Goal: Task Accomplishment & Management: Manage account settings

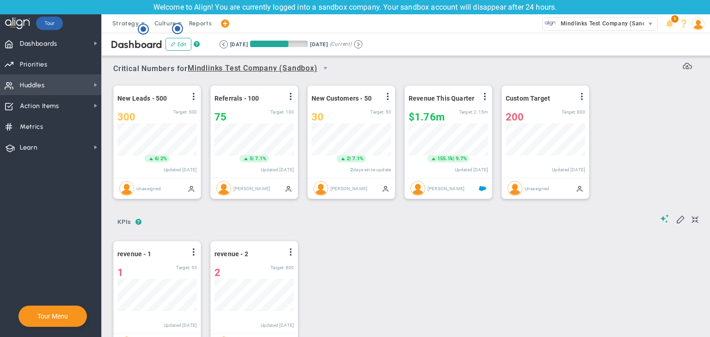
click at [61, 89] on span "Huddles Huddles" at bounding box center [50, 84] width 101 height 21
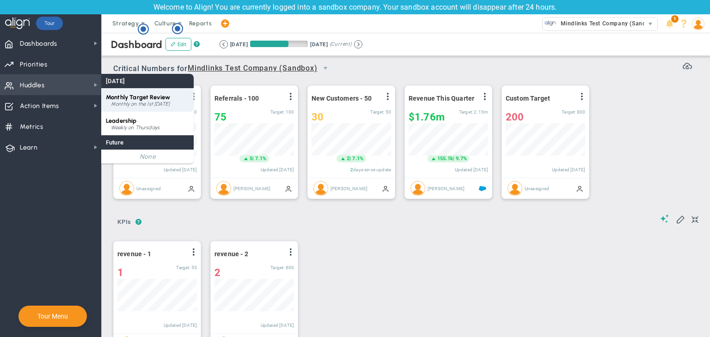
click at [126, 100] on span "Monthly Target Review" at bounding box center [138, 97] width 64 height 7
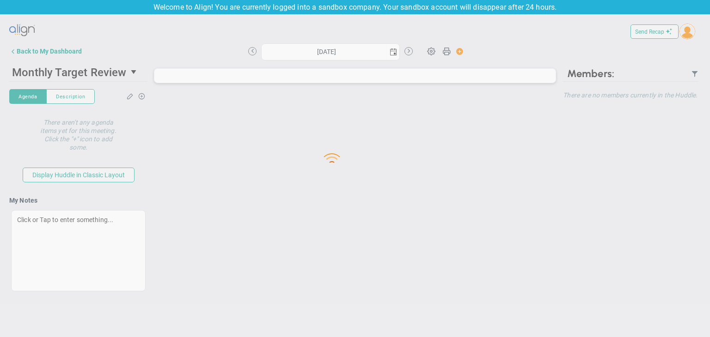
type input "[DATE]"
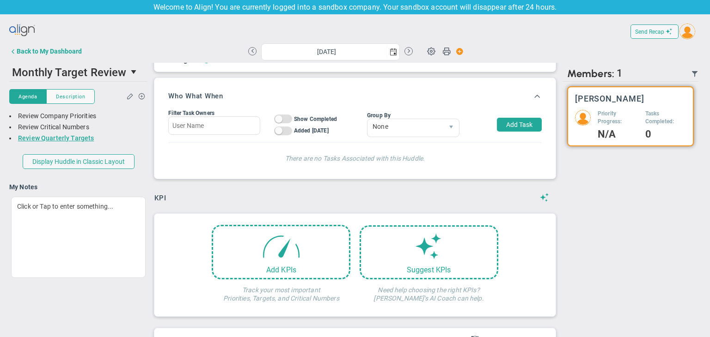
scroll to position [462060, 462013]
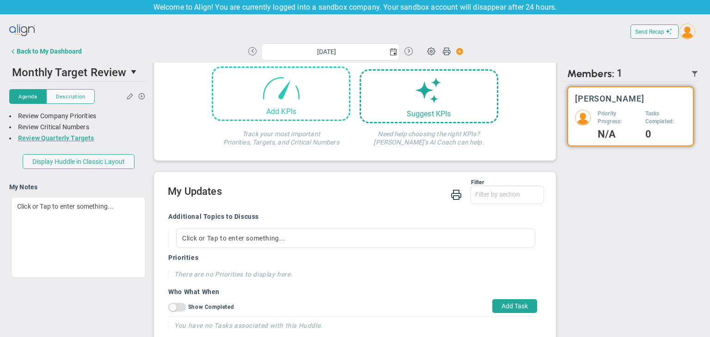
click at [312, 115] on div "Add KPIs" at bounding box center [281, 111] width 136 height 9
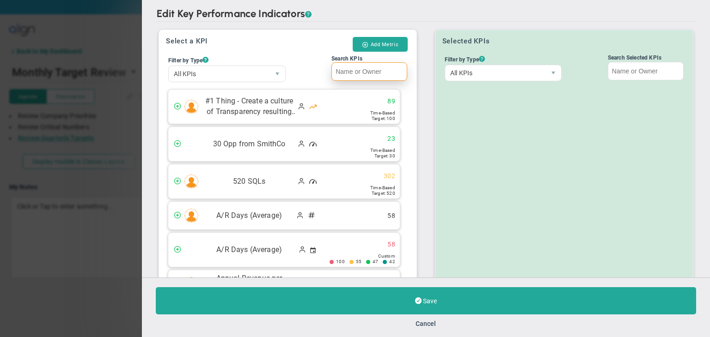
click at [380, 75] on input "Search KPIs" at bounding box center [369, 71] width 76 height 18
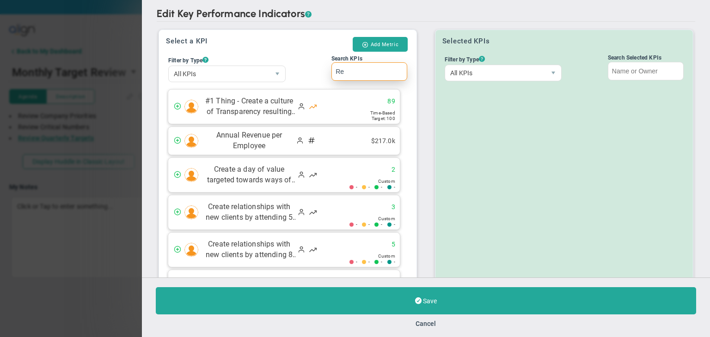
type input "R"
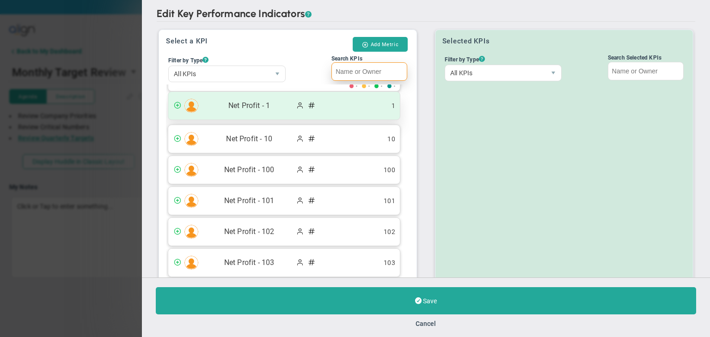
click at [336, 102] on div "Net Profit - 1 1" at bounding box center [284, 106] width 232 height 28
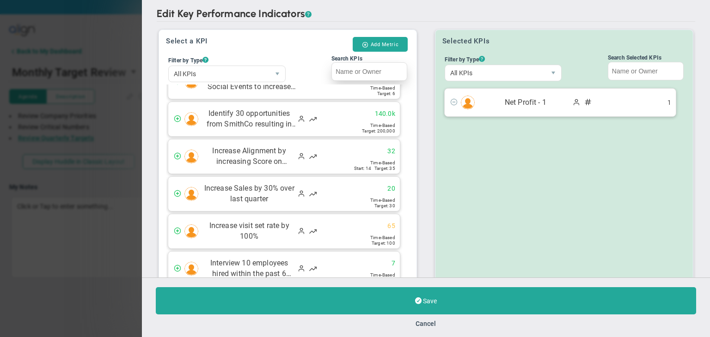
click at [384, 61] on div "Search KPIs" at bounding box center [369, 58] width 76 height 6
click at [384, 62] on input "Search KPIs" at bounding box center [369, 71] width 76 height 18
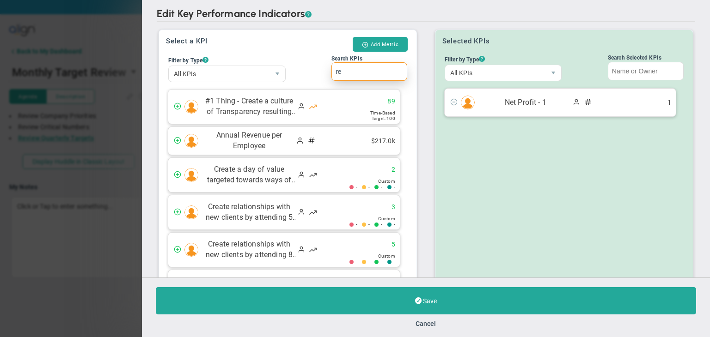
type input "r"
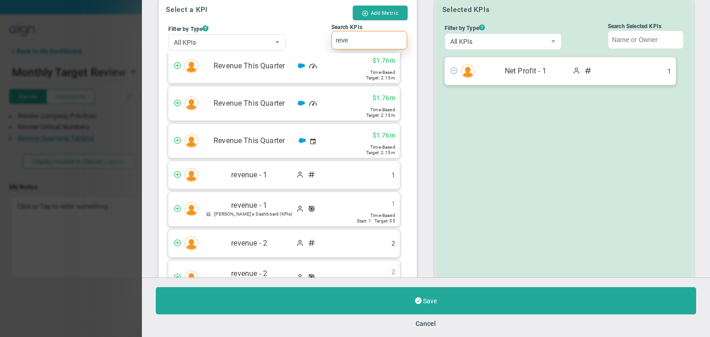
scroll to position [46, 0]
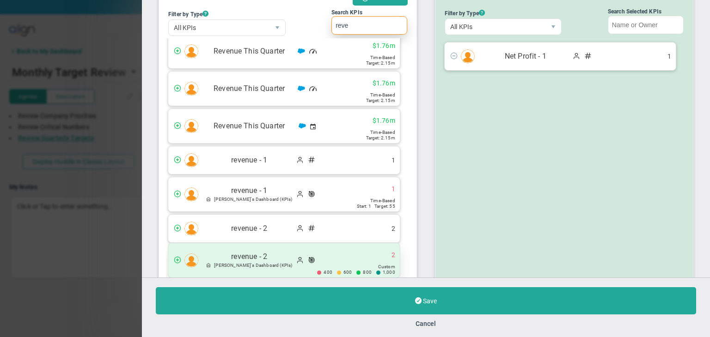
click at [340, 259] on div "revenue - 2 [PERSON_NAME]'s Dashboard (KPIs) 2 400" at bounding box center [284, 261] width 232 height 34
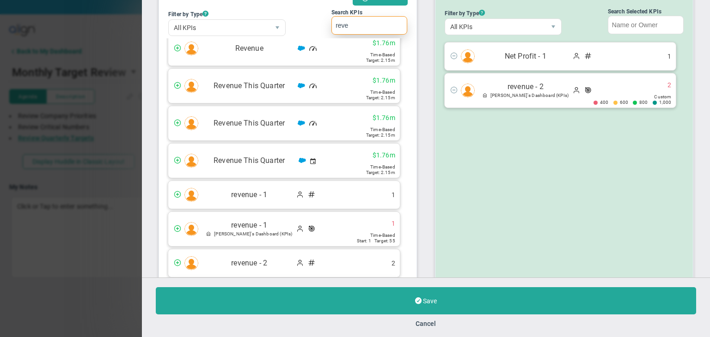
scroll to position [146, 0]
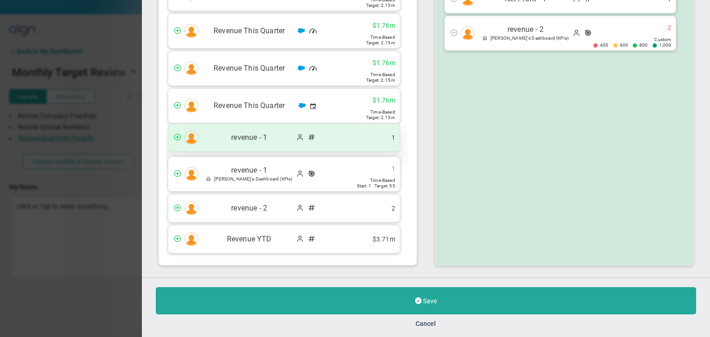
click at [329, 140] on div "revenue - 1 1" at bounding box center [284, 138] width 232 height 28
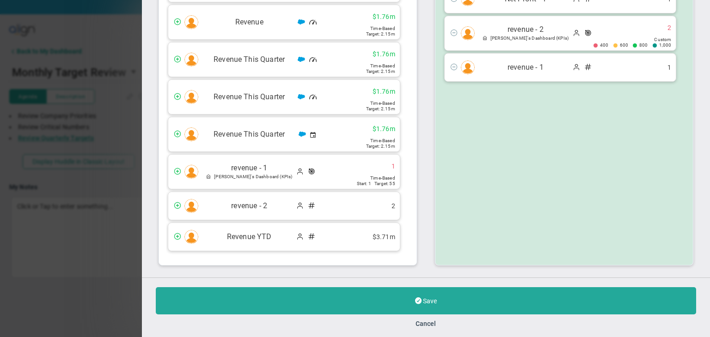
scroll to position [116, 0]
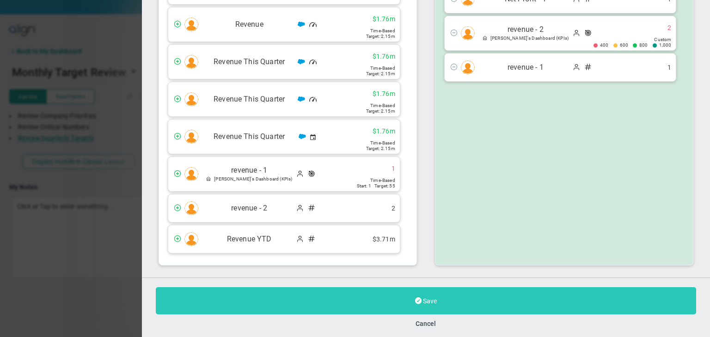
type input "reve"
click at [456, 314] on button "Save" at bounding box center [426, 300] width 540 height 27
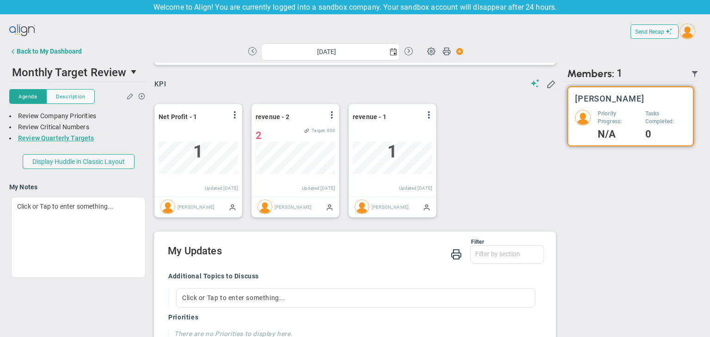
scroll to position [462, 0]
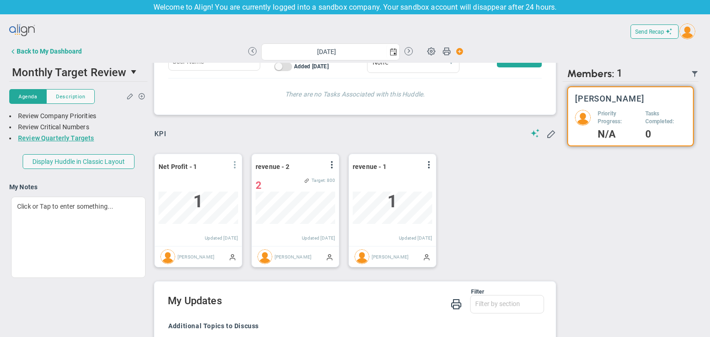
click at [235, 161] on div "View Historical Graph Edit Make "No Change" Update Add Past Update" at bounding box center [234, 167] width 7 height 12
click at [235, 163] on span at bounding box center [234, 164] width 7 height 7
click at [331, 164] on span at bounding box center [331, 164] width 7 height 7
click at [235, 164] on span at bounding box center [234, 164] width 7 height 7
click at [429, 167] on span at bounding box center [428, 164] width 7 height 7
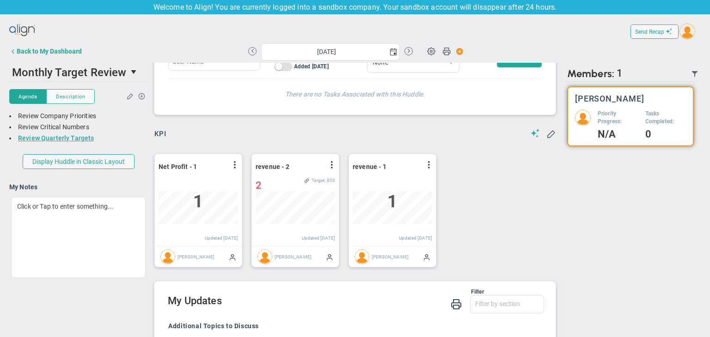
click at [418, 140] on div "KPI Add KPIs Track your most important Priorities, Targets, and Critical Number…" at bounding box center [355, 202] width 406 height 147
click at [237, 167] on span at bounding box center [234, 164] width 7 height 7
click at [201, 180] on li "Edit" at bounding box center [209, 184] width 66 height 12
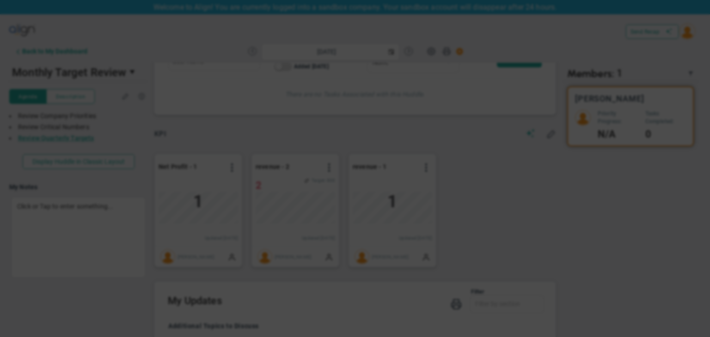
type input "[DATE]"
radio input "true"
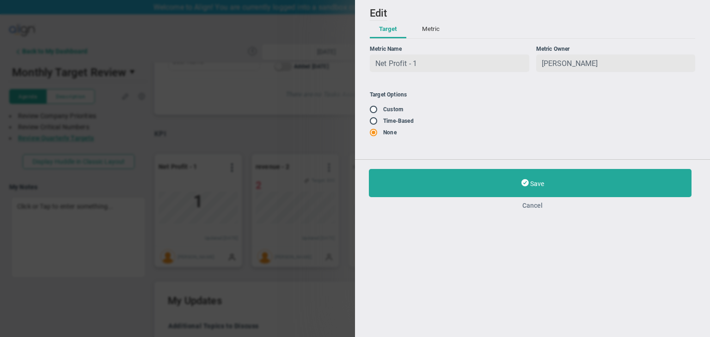
click at [535, 207] on button "Cancel" at bounding box center [532, 205] width 327 height 7
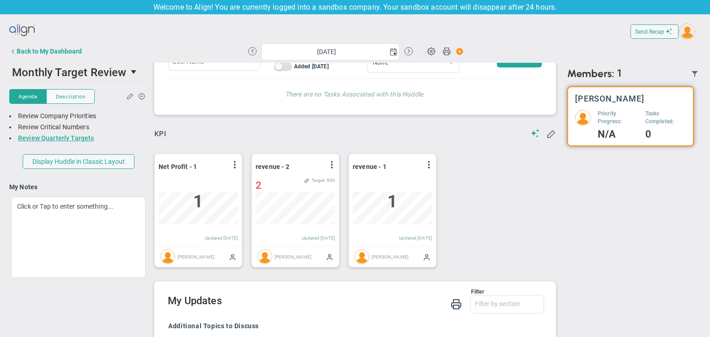
click at [47, 41] on div "Send Recap Profile Contact your Advisor Share! Become an Affiliate" at bounding box center [354, 31] width 691 height 21
click at [44, 52] on div "Back to My Dashboard" at bounding box center [49, 51] width 65 height 7
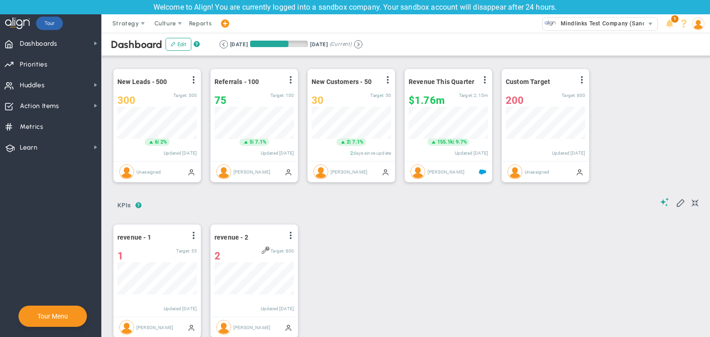
scroll to position [462060, 462013]
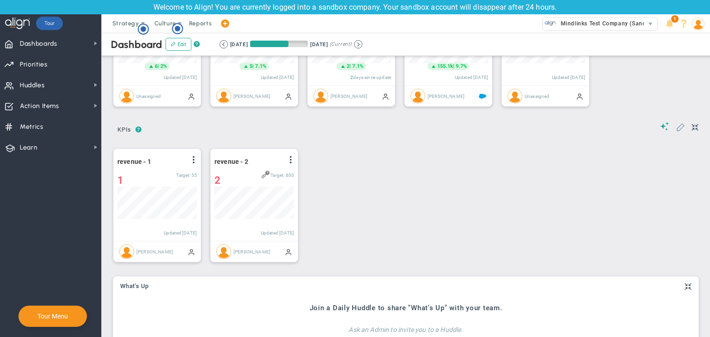
click at [676, 128] on span at bounding box center [680, 126] width 9 height 9
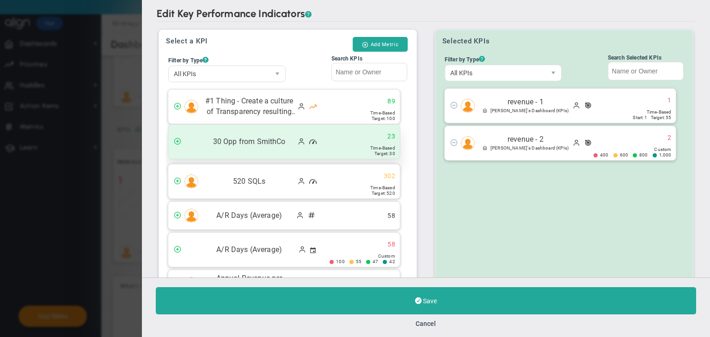
click at [266, 141] on span "30 Opp from SmithCo" at bounding box center [249, 142] width 92 height 11
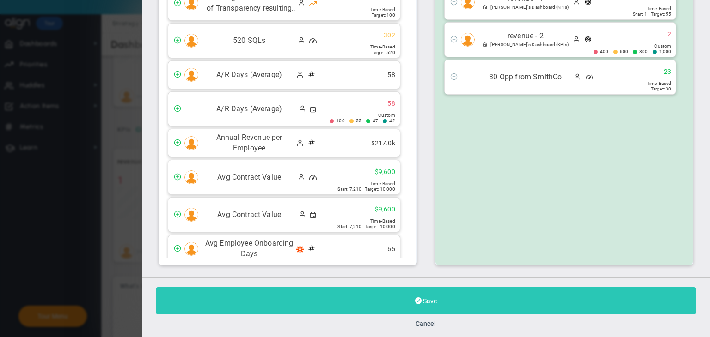
click at [526, 297] on button "Save" at bounding box center [426, 300] width 540 height 27
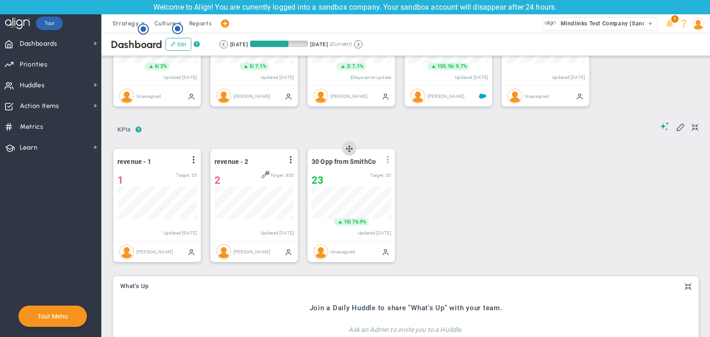
click at [390, 161] on span at bounding box center [387, 159] width 7 height 7
click at [58, 87] on span "Huddles Huddles" at bounding box center [50, 84] width 101 height 21
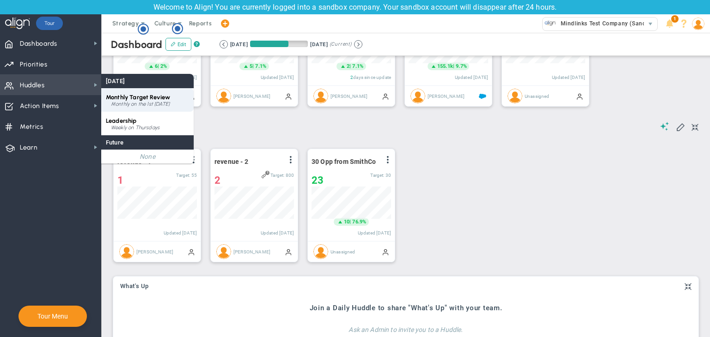
click at [122, 106] on div "Monthly on the 1st [DATE]" at bounding box center [150, 105] width 78 height 6
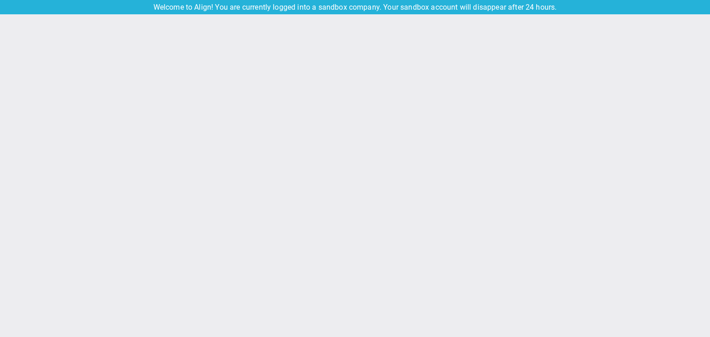
type input "[DATE]"
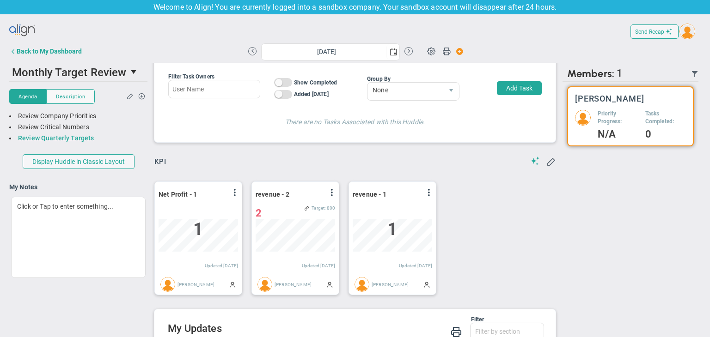
click at [231, 188] on div "Net Profit - 1 View Historical Graph Edit Make "No Change" Update Add Past Upda…" at bounding box center [198, 228] width 87 height 92
click at [235, 196] on div "View Historical Graph Edit Make "No Change" Update Add Past Update" at bounding box center [234, 195] width 7 height 12
click at [236, 193] on span at bounding box center [234, 192] width 7 height 7
click at [233, 191] on div "View Historical Graph Edit Make "No Change" Update Add Past Update" at bounding box center [209, 206] width 67 height 34
click at [207, 208] on li "Edit" at bounding box center [209, 212] width 66 height 12
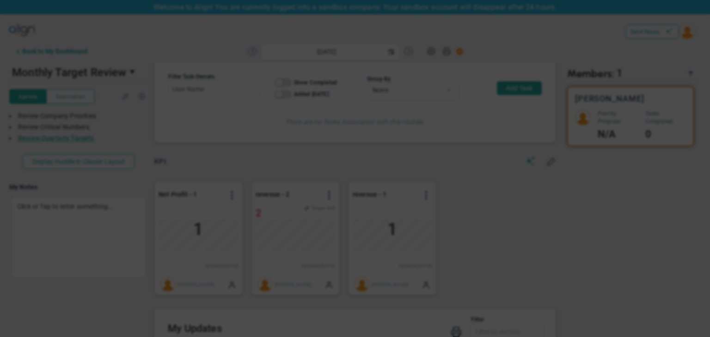
type input "[DATE]"
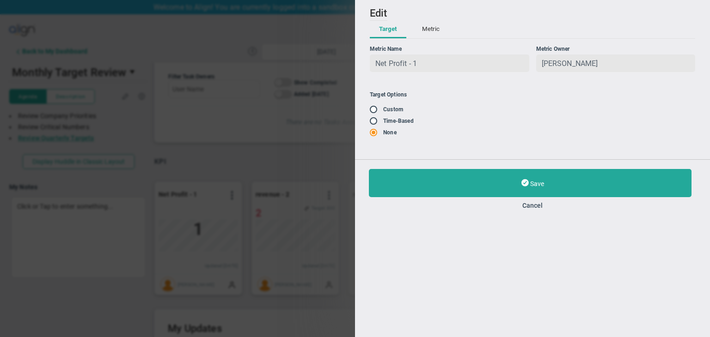
click at [432, 32] on button "Metric" at bounding box center [431, 30] width 36 height 18
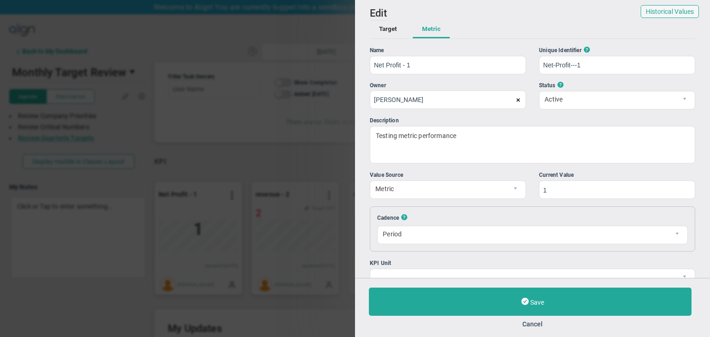
click at [515, 101] on span at bounding box center [518, 101] width 6 height 6
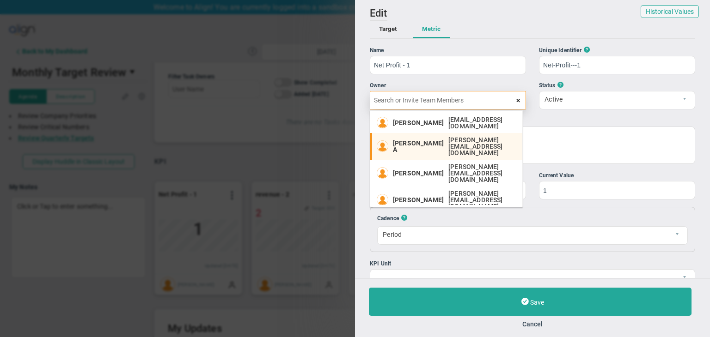
click at [448, 144] on span "[PERSON_NAME][EMAIL_ADDRESS][DOMAIN_NAME]" at bounding box center [480, 146] width 65 height 19
type input "[PERSON_NAME] A"
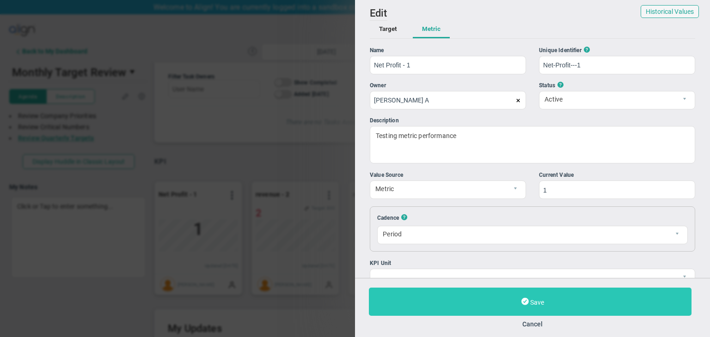
click at [488, 289] on button "Save" at bounding box center [530, 302] width 323 height 28
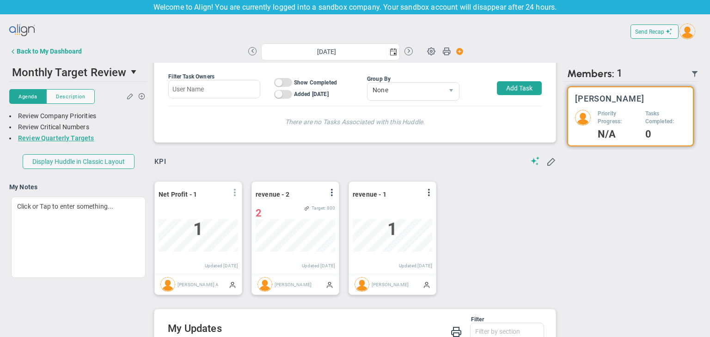
click at [237, 194] on span at bounding box center [234, 192] width 7 height 7
click at [546, 162] on span at bounding box center [550, 161] width 9 height 9
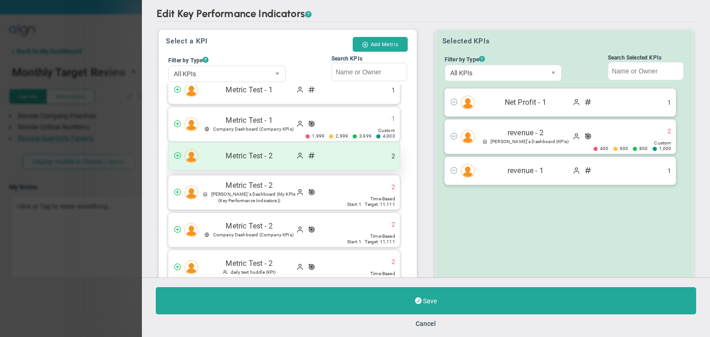
click at [272, 151] on span "Metric Test - 2" at bounding box center [249, 156] width 92 height 11
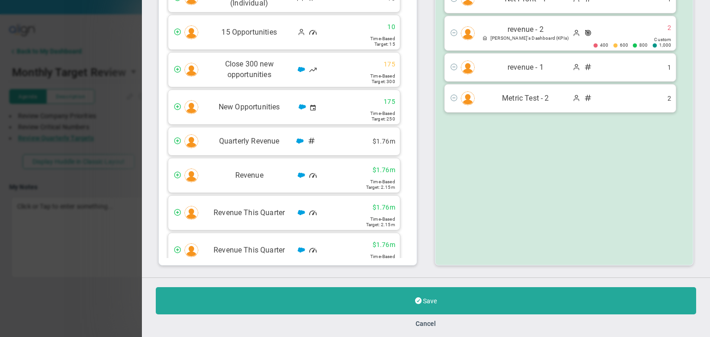
drag, startPoint x: 232, startPoint y: 199, endPoint x: 129, endPoint y: 118, distance: 131.6
click at [129, 118] on div "Edit Key Performance Indicators ? Edit Key Performance Indicators ? Select a KP…" at bounding box center [355, 168] width 710 height 337
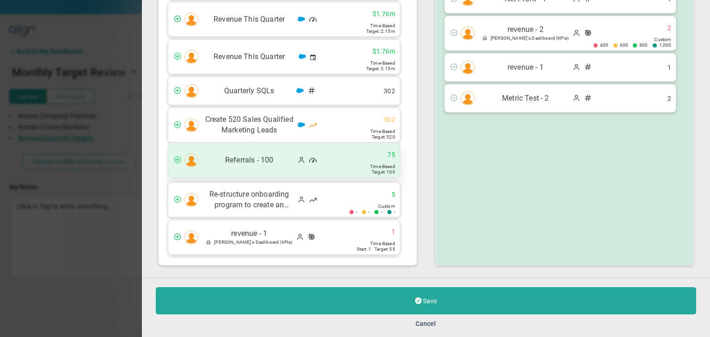
click at [269, 155] on span "Referrals - 100" at bounding box center [249, 160] width 92 height 11
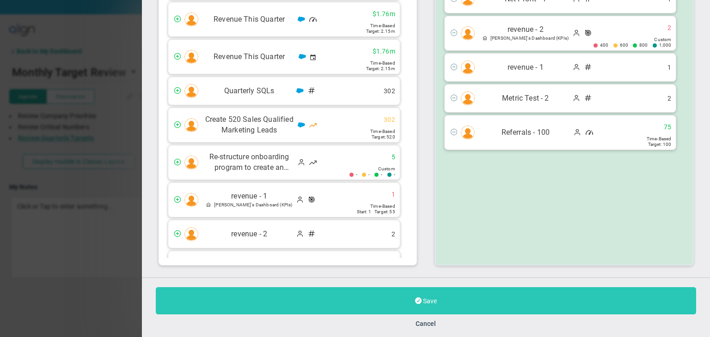
click at [349, 289] on button "Save" at bounding box center [426, 300] width 540 height 27
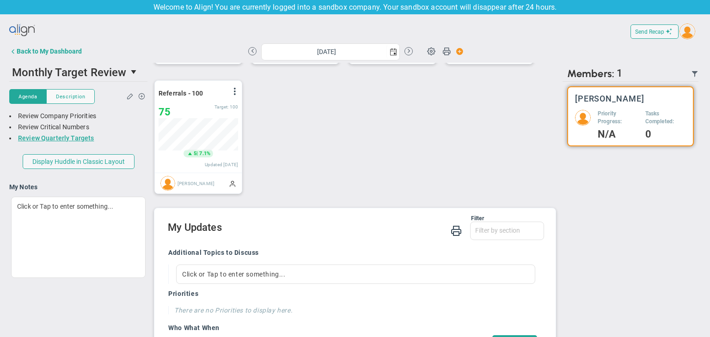
drag, startPoint x: 231, startPoint y: 89, endPoint x: 235, endPoint y: 95, distance: 6.7
click at [232, 89] on span at bounding box center [234, 91] width 7 height 7
click at [60, 57] on button "Back to My Dashboard" at bounding box center [45, 51] width 73 height 18
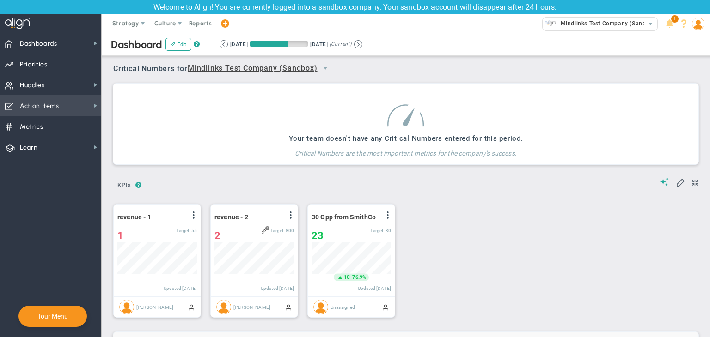
click at [78, 98] on span "Action Items Action Items" at bounding box center [50, 105] width 101 height 21
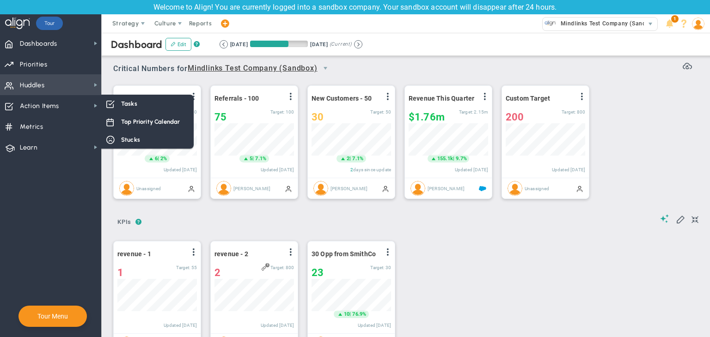
click at [80, 91] on span "Huddles Huddles" at bounding box center [50, 84] width 101 height 21
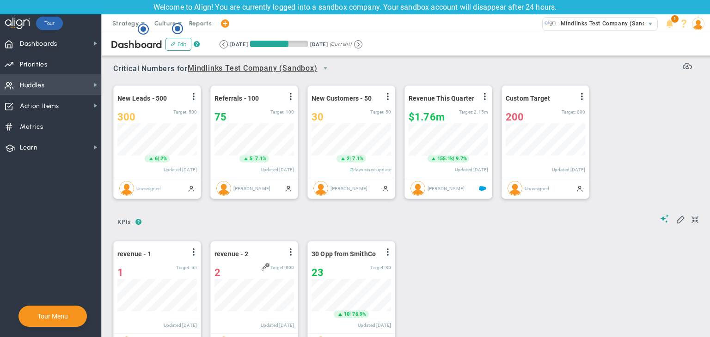
click at [88, 89] on span "Huddles Huddles" at bounding box center [50, 84] width 101 height 21
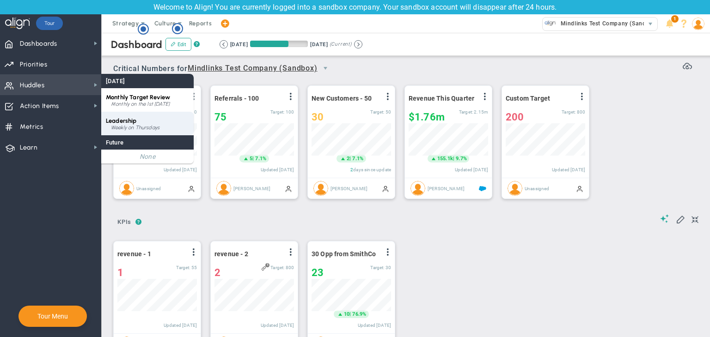
click at [117, 122] on span "Leadership" at bounding box center [121, 120] width 31 height 7
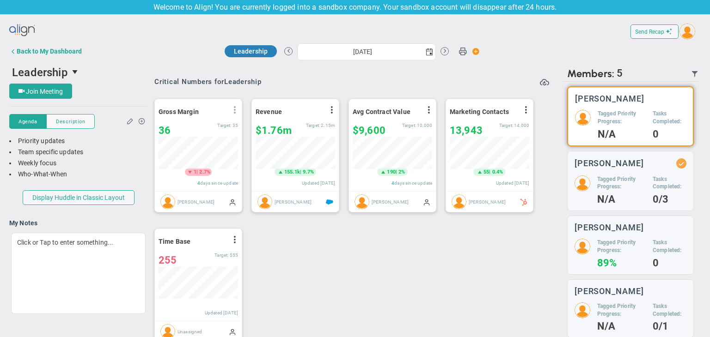
click at [232, 111] on span at bounding box center [234, 109] width 7 height 7
click at [55, 73] on span "Leadership" at bounding box center [40, 72] width 56 height 13
click at [48, 94] on span "Monthly Target Review" at bounding box center [50, 91] width 69 height 6
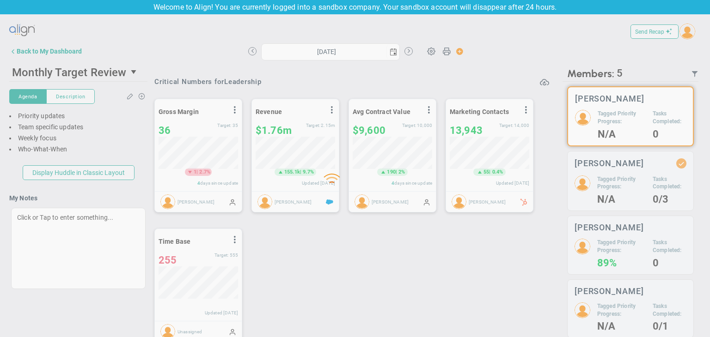
type input "[DATE]"
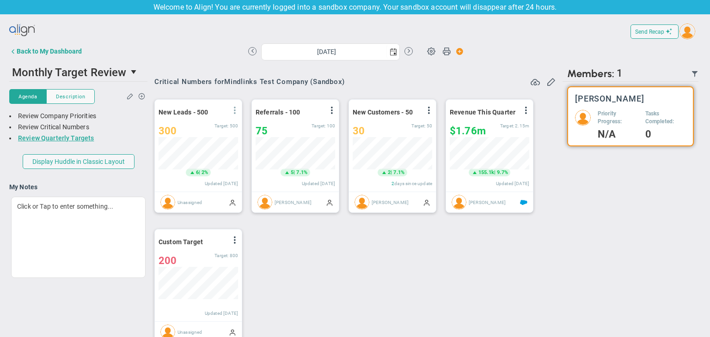
click at [232, 110] on span at bounding box center [234, 110] width 7 height 7
click at [328, 111] on span at bounding box center [331, 110] width 7 height 7
click at [36, 54] on div "Back to My Dashboard" at bounding box center [49, 51] width 65 height 7
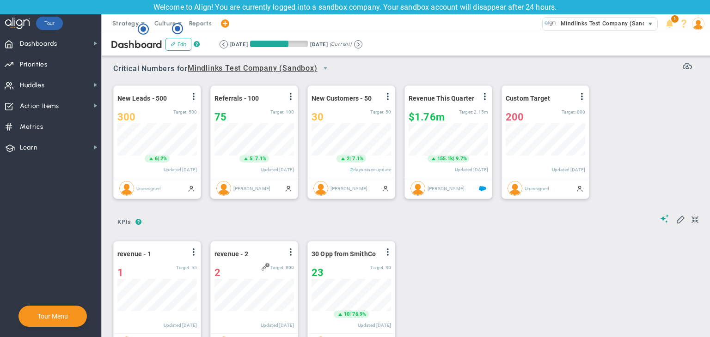
click at [579, 30] on span "Mindlinks Test Company (Sandbox)" at bounding box center [592, 24] width 101 height 13
click at [700, 22] on img at bounding box center [698, 24] width 12 height 12
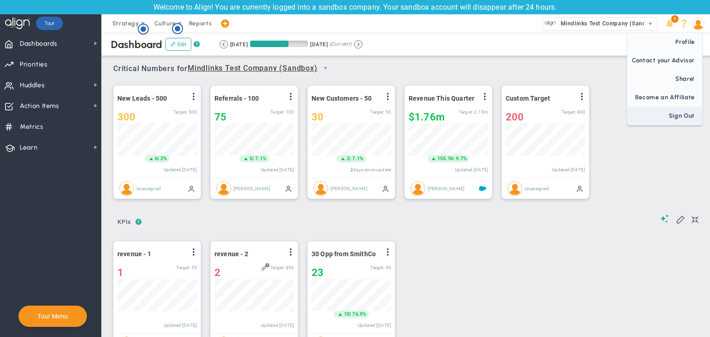
click at [683, 113] on span "Sign Out" at bounding box center [664, 116] width 75 height 18
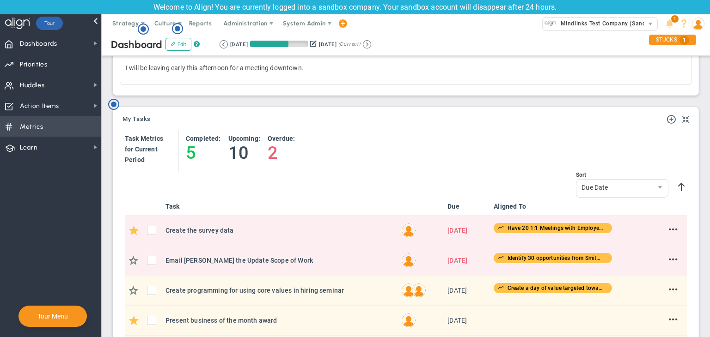
click at [34, 128] on span "Metrics" at bounding box center [32, 126] width 24 height 19
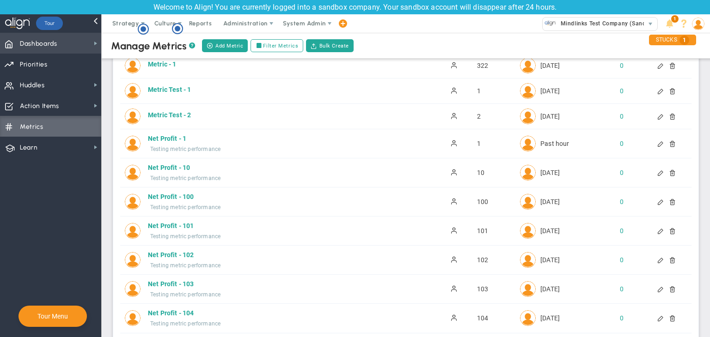
click at [79, 42] on span "Dashboards Dashboards" at bounding box center [50, 43] width 101 height 21
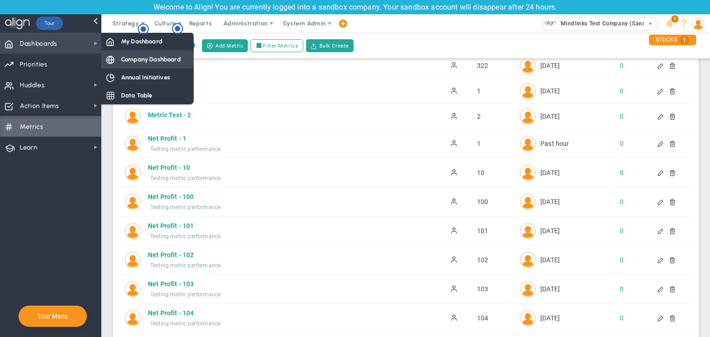
click at [144, 60] on span "Company Dashboard" at bounding box center [151, 59] width 60 height 9
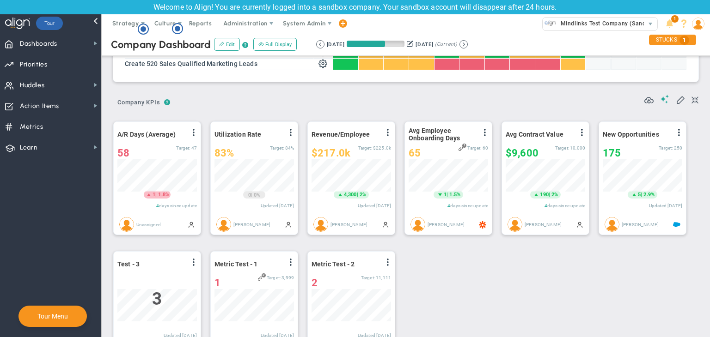
click at [701, 25] on img at bounding box center [698, 24] width 12 height 12
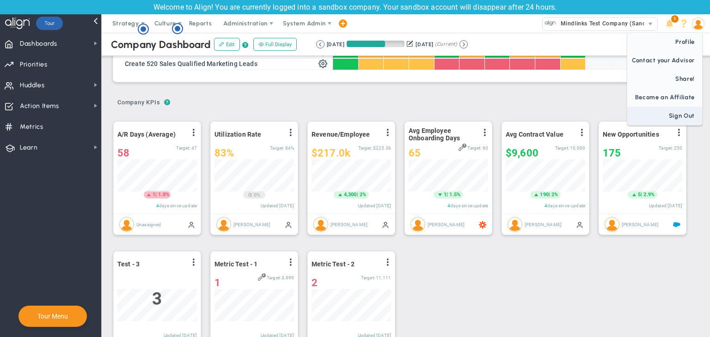
click at [688, 111] on span "Sign Out" at bounding box center [664, 116] width 75 height 18
